Goal: Check status: Check status

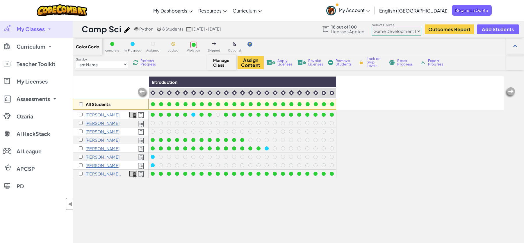
select select "5789587aad86a6efb573701e"
click at [154, 163] on div at bounding box center [153, 165] width 4 height 4
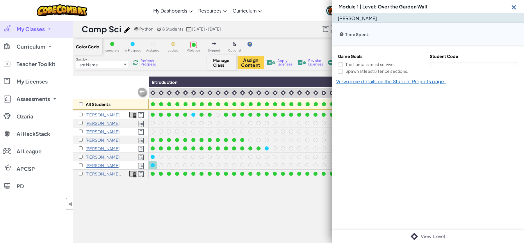
click at [398, 125] on div "[PERSON_NAME] Time Spent: Game Goals The humans must survive. Spawn at least 8 …" at bounding box center [428, 121] width 192 height 217
click at [391, 81] on link "View more details on the Student Projects page." at bounding box center [391, 81] width 110 height 6
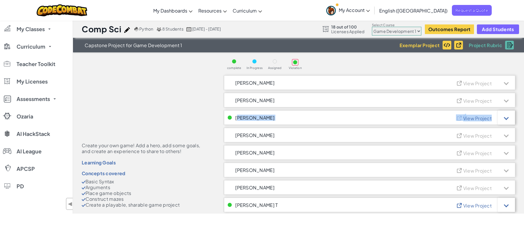
drag, startPoint x: 507, startPoint y: 118, endPoint x: 235, endPoint y: 120, distance: 272.5
click at [235, 120] on div "[PERSON_NAME] View Project" at bounding box center [369, 117] width 291 height 15
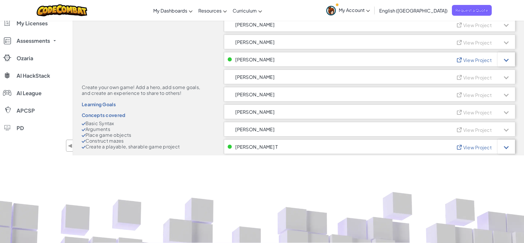
click at [261, 130] on span "[PERSON_NAME]" at bounding box center [254, 129] width 39 height 5
click at [506, 148] on div at bounding box center [506, 146] width 5 height 5
